Goal: Communication & Community: Share content

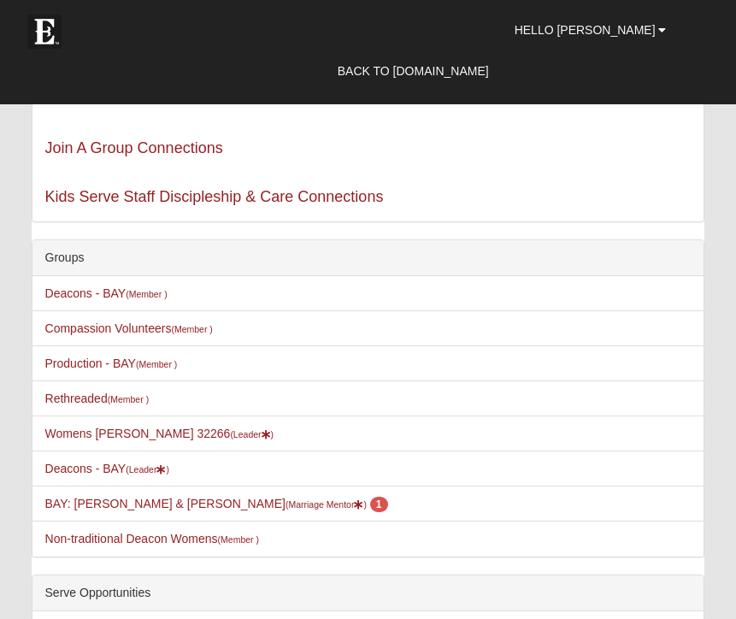
scroll to position [330, 0]
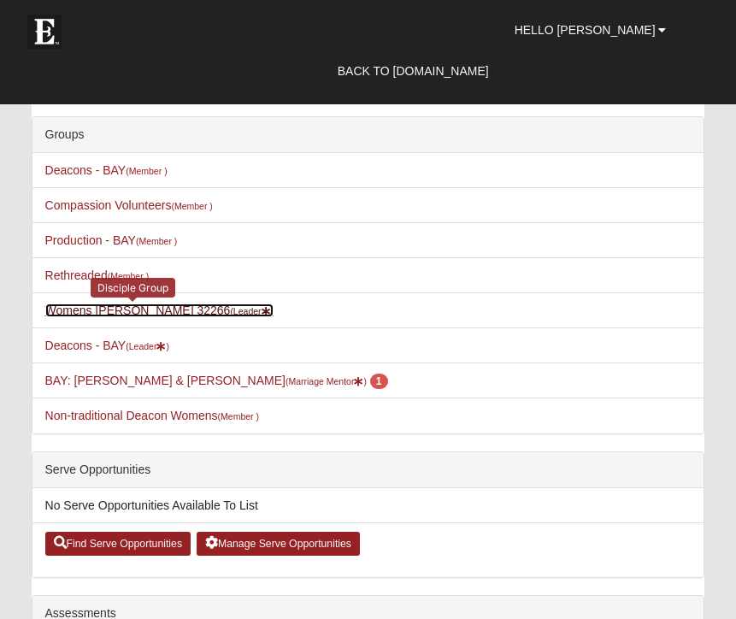
click at [149, 310] on link "Womens Wilford 32266 (Leader )" at bounding box center [159, 310] width 229 height 14
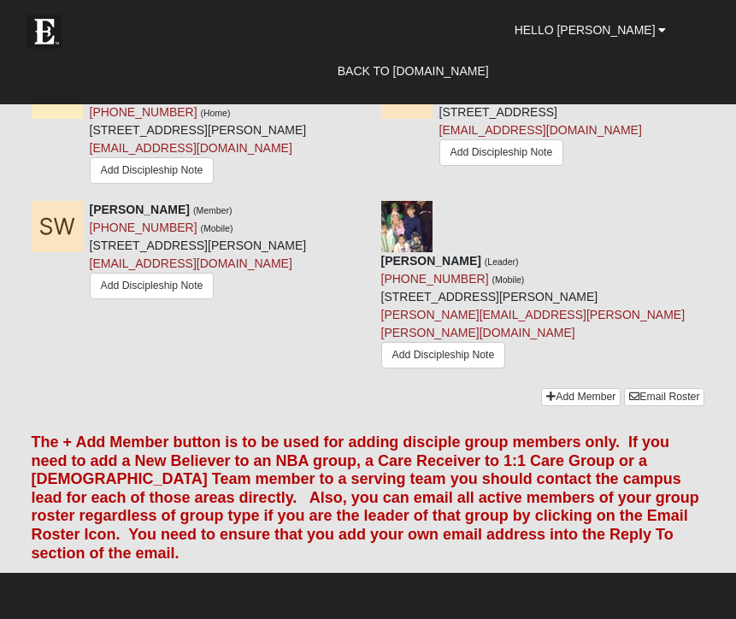
scroll to position [1891, 0]
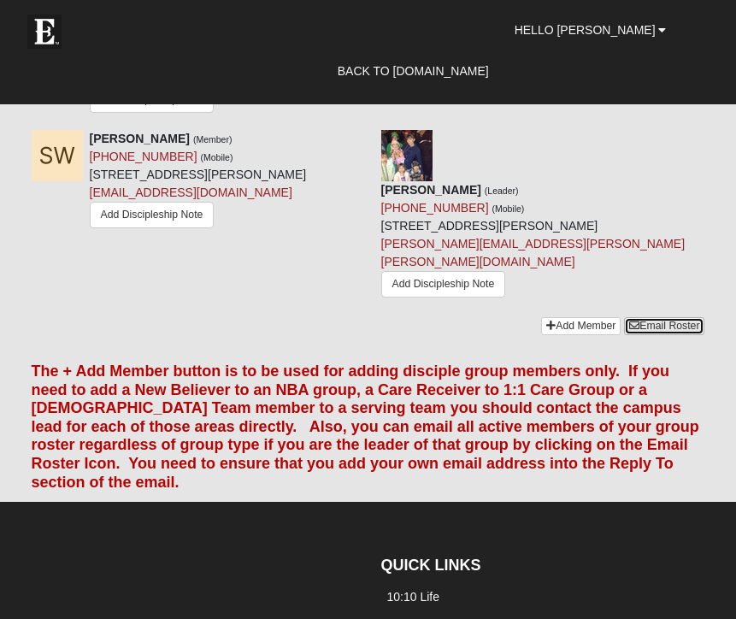
click at [662, 335] on link "Email Roster" at bounding box center [664, 326] width 80 height 18
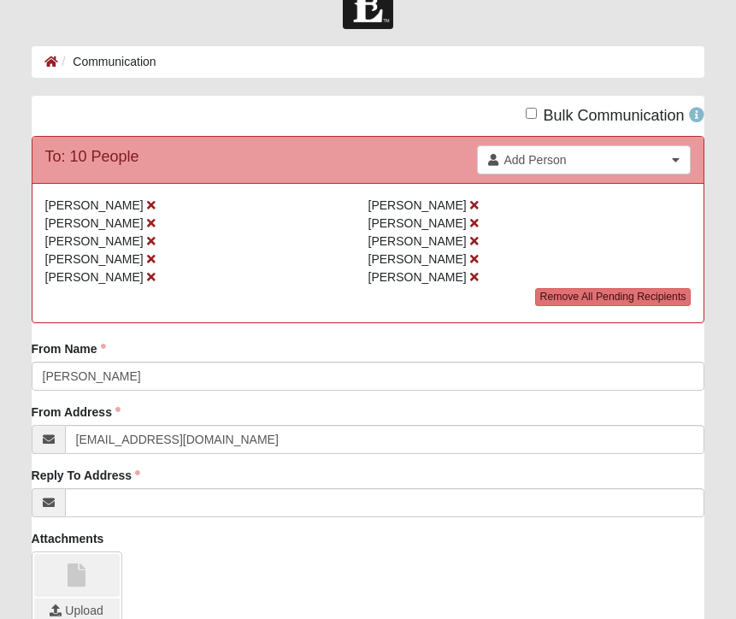
scroll to position [66, 0]
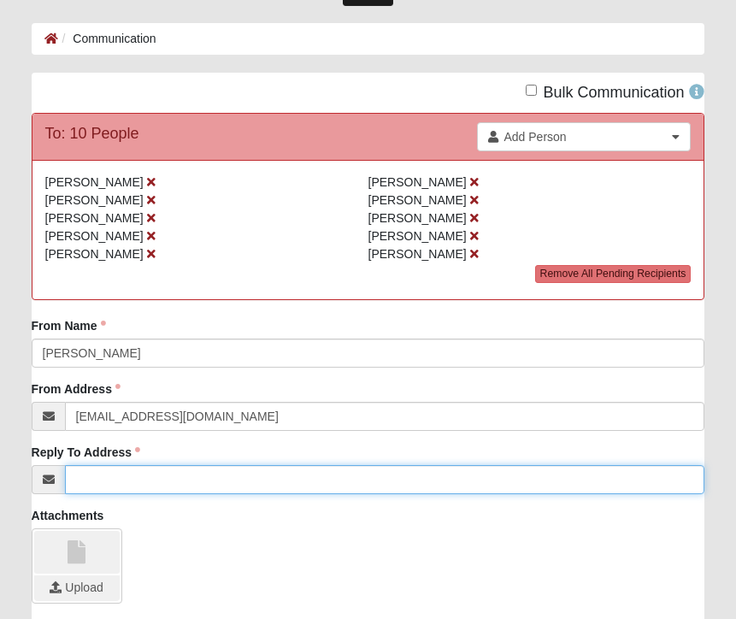
click at [481, 479] on input "Reply To Address" at bounding box center [385, 479] width 640 height 29
type input "[PERSON_NAME][EMAIL_ADDRESS][PERSON_NAME][PERSON_NAME][DOMAIN_NAME]"
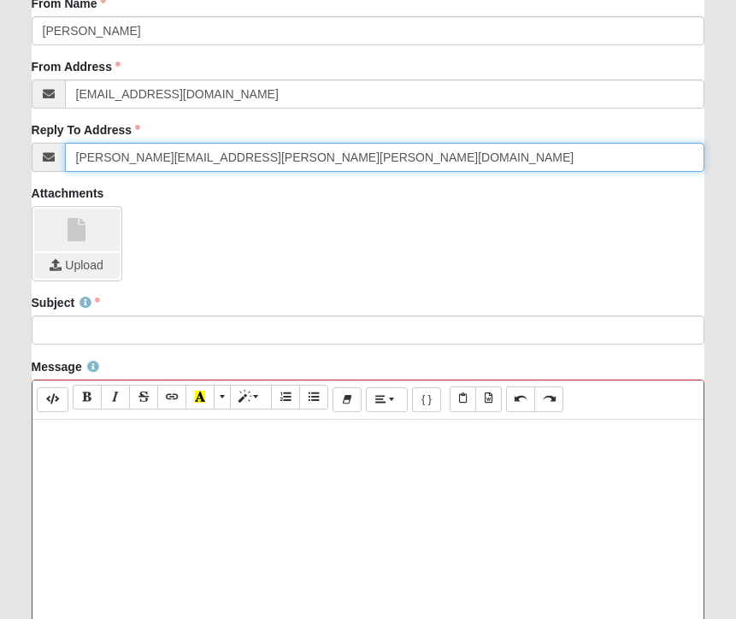
scroll to position [434, 0]
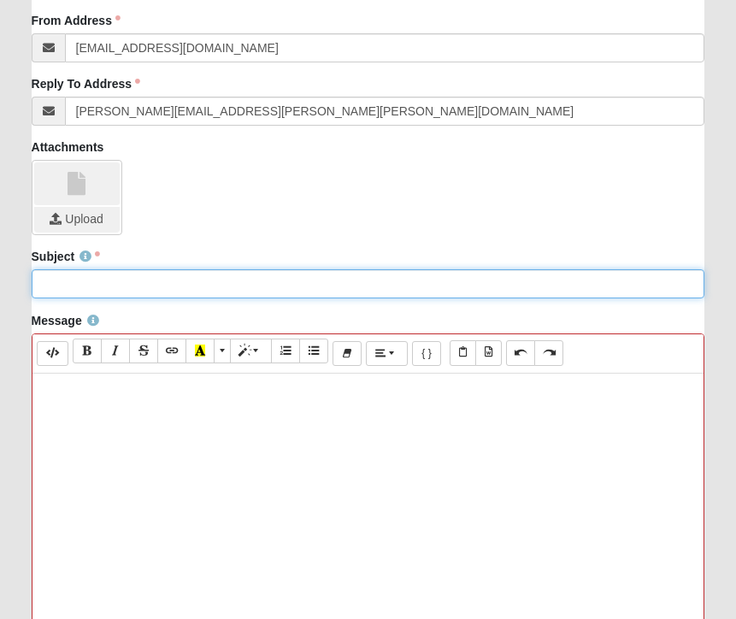
click at [215, 286] on input "Subject" at bounding box center [369, 283] width 674 height 29
type input "9/3 disciple group"
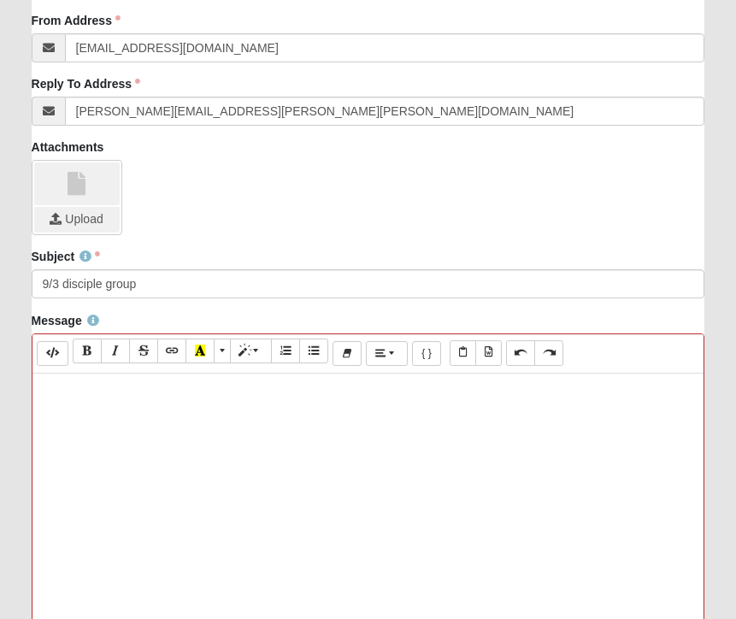
click at [183, 521] on div at bounding box center [368, 630] width 672 height 513
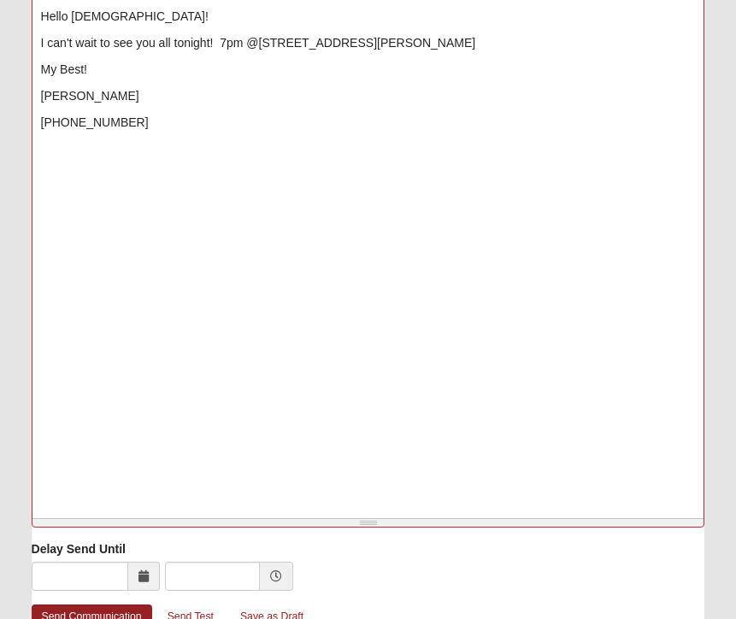
scroll to position [898, 0]
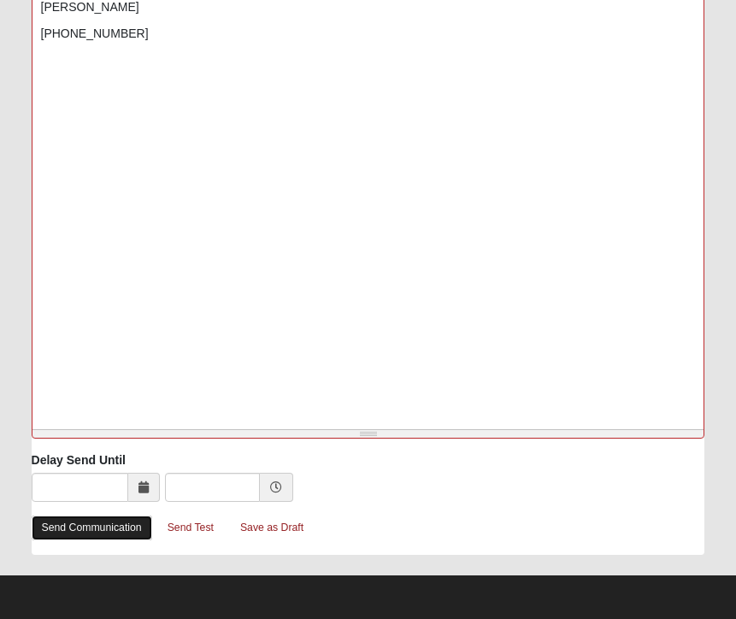
click at [107, 527] on link "Send Communication" at bounding box center [92, 527] width 121 height 25
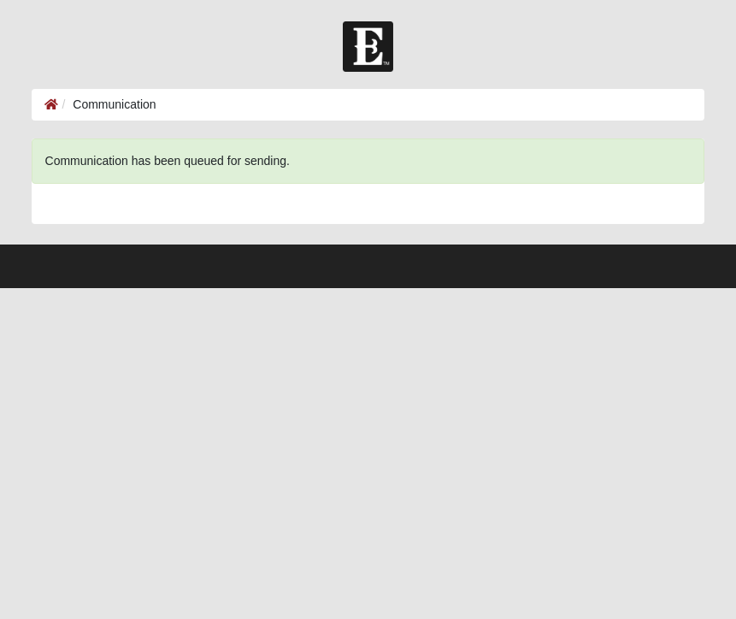
scroll to position [0, 0]
